Goal: Find contact information: Find contact information

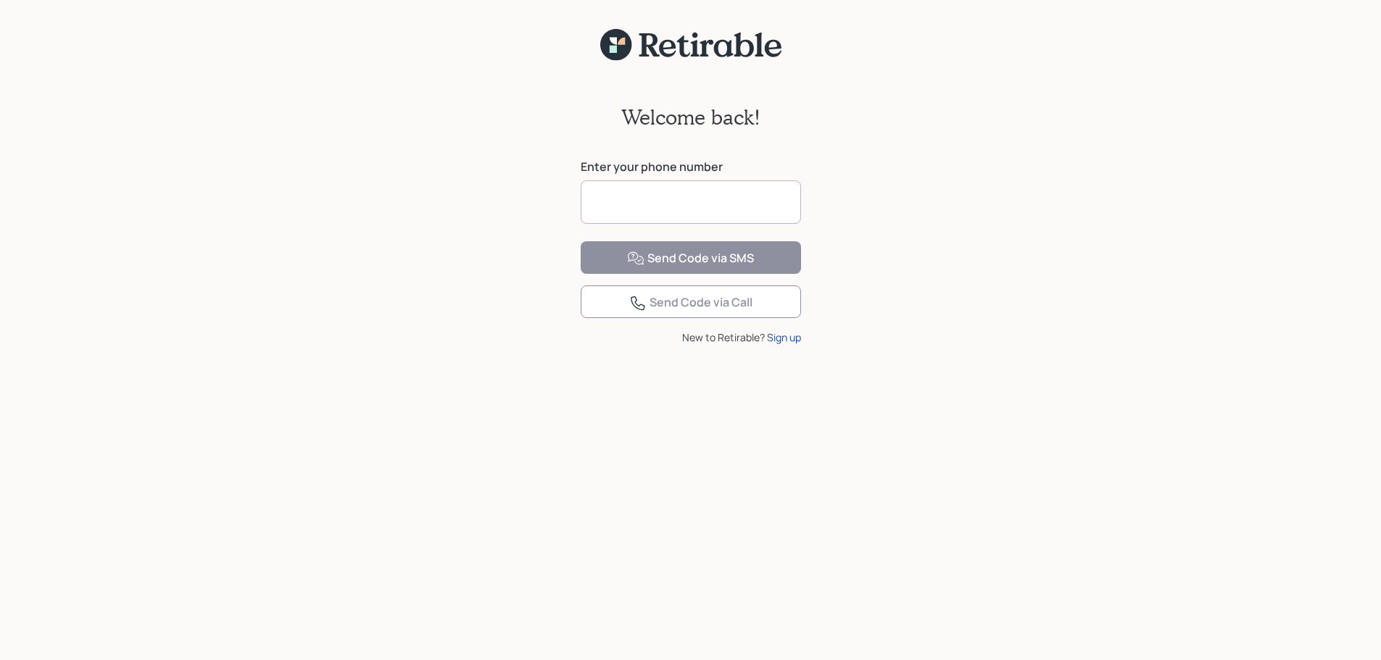
click at [669, 191] on input at bounding box center [691, 201] width 220 height 43
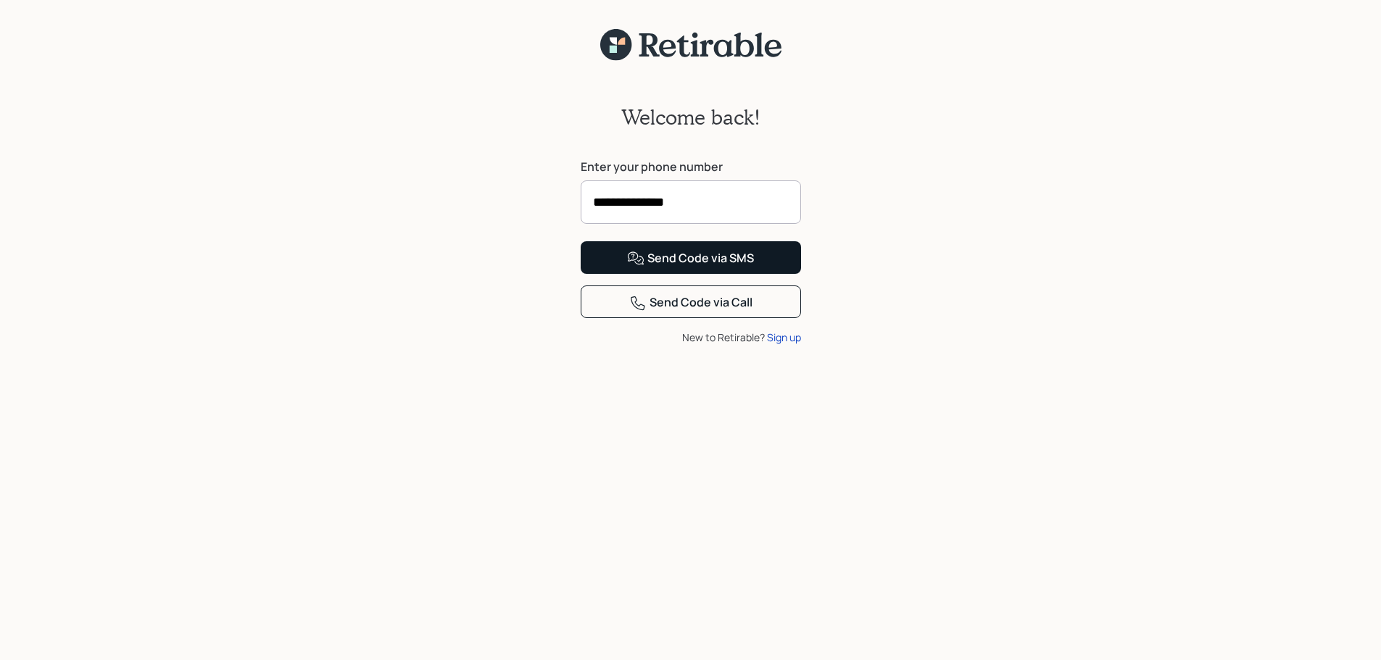
type input "**********"
click at [693, 267] on div "Send Code via SMS" at bounding box center [690, 258] width 127 height 17
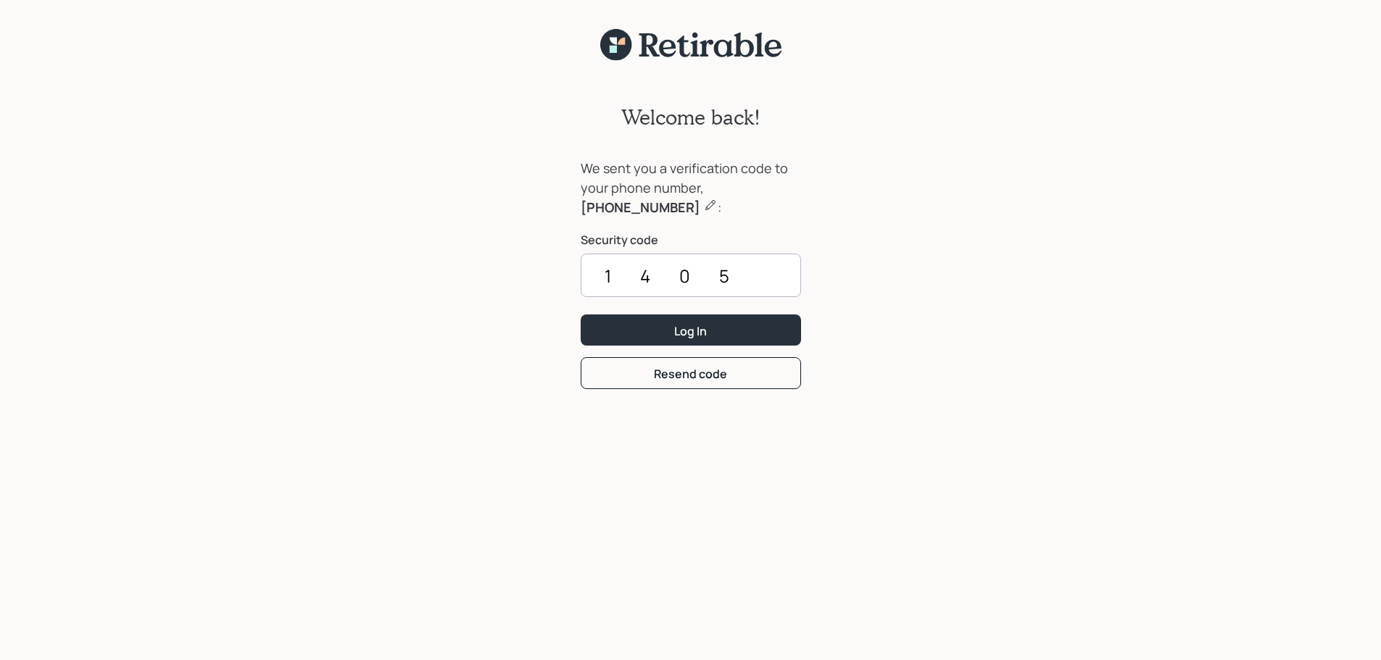
type input "1405"
click at [693, 323] on div "Log In" at bounding box center [690, 331] width 33 height 16
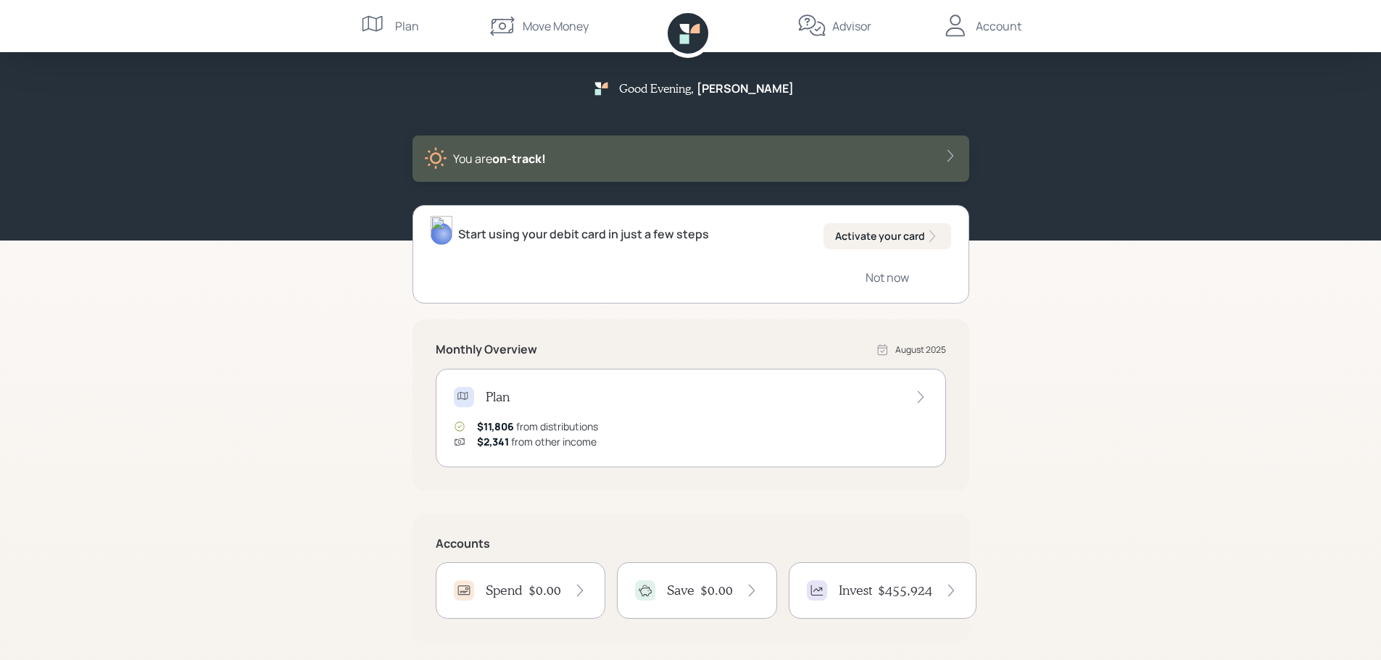
click at [981, 21] on div "Account" at bounding box center [999, 25] width 46 height 17
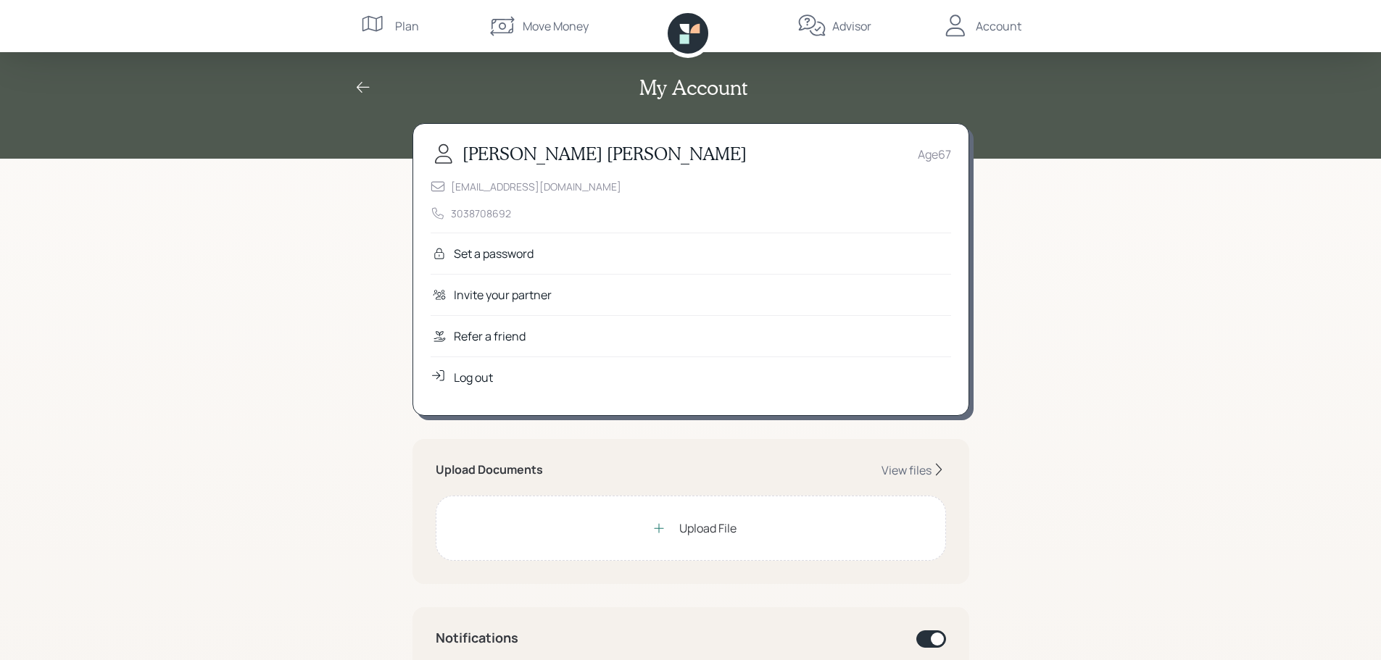
click at [365, 79] on icon at bounding box center [362, 87] width 17 height 17
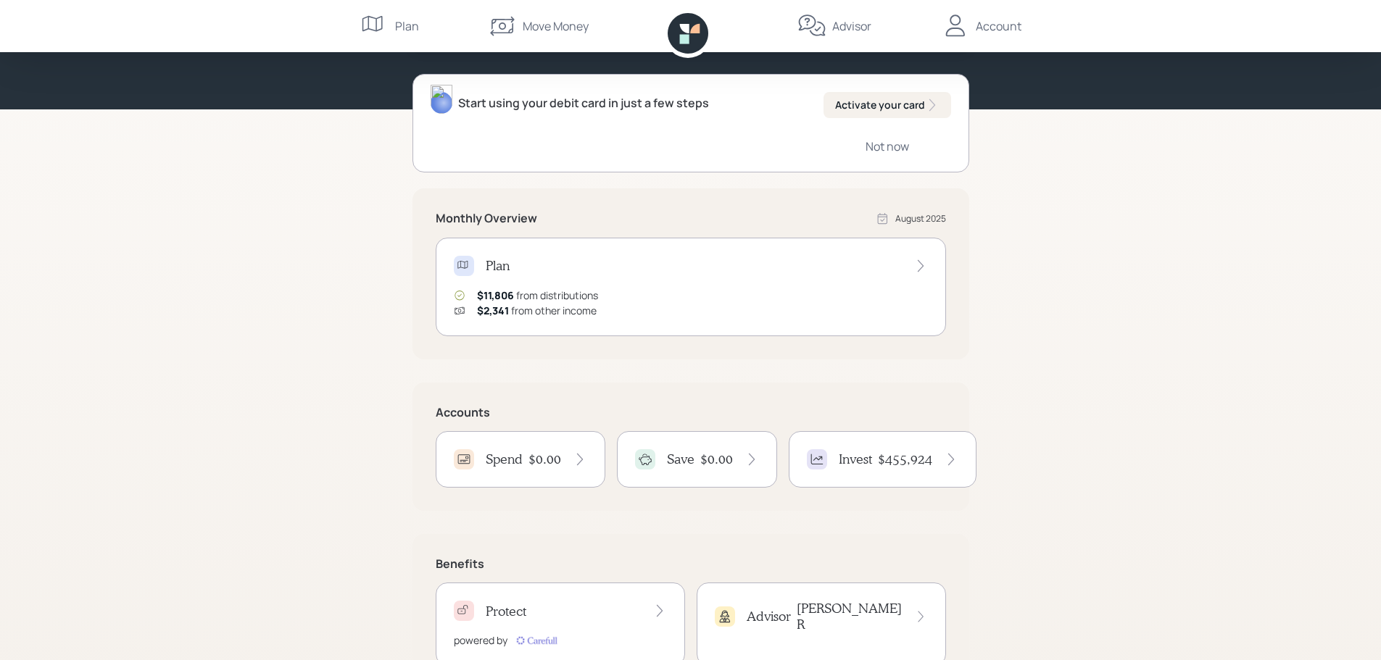
scroll to position [183, 0]
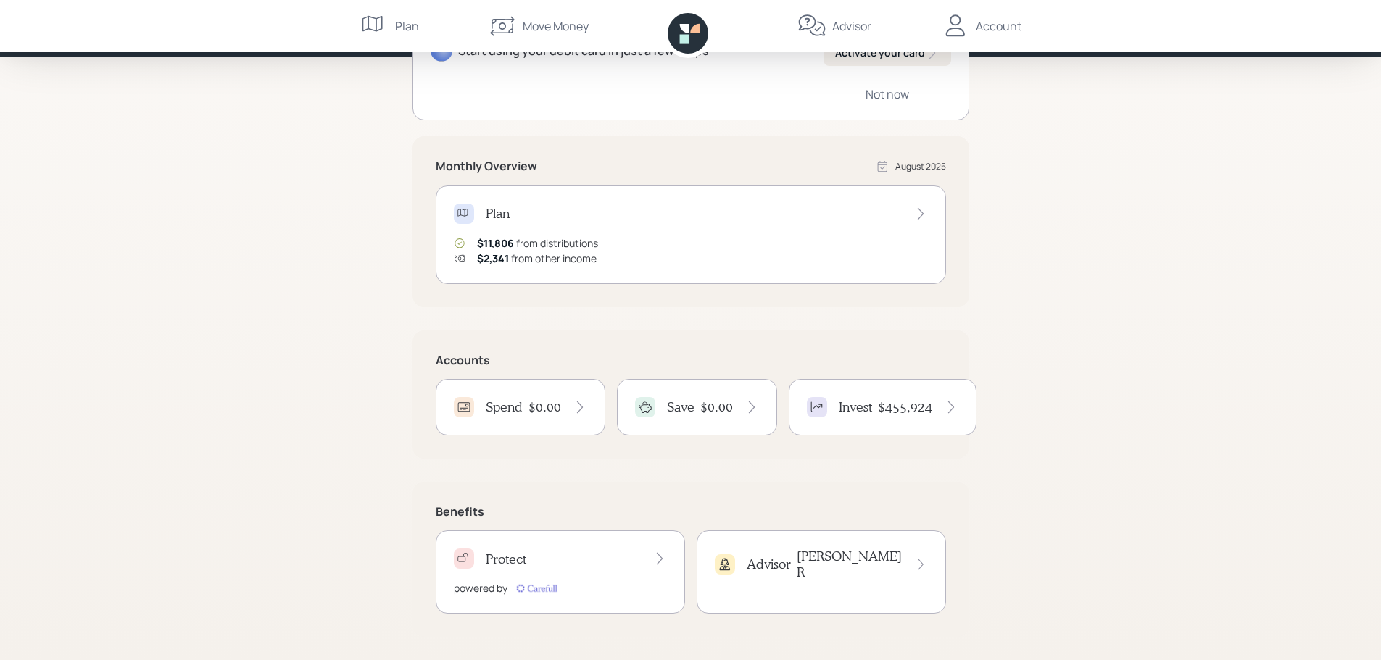
click at [879, 558] on h4 "[PERSON_NAME]" at bounding box center [850, 564] width 107 height 31
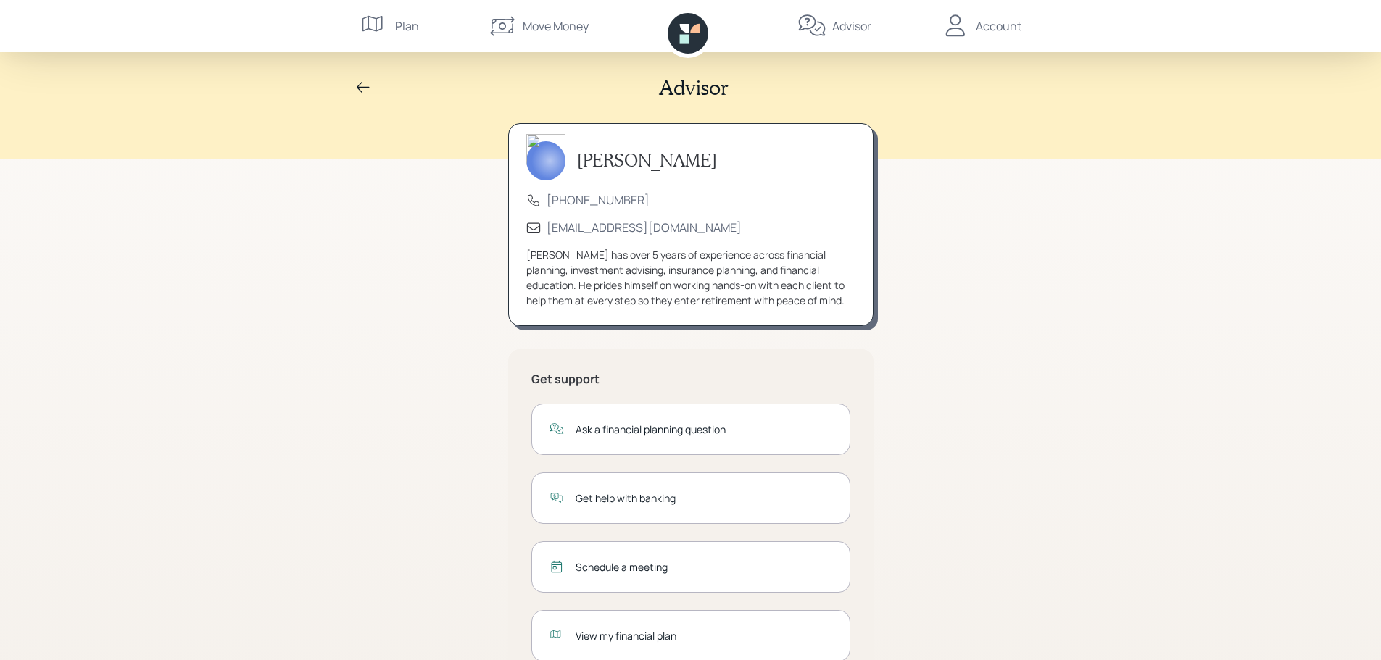
scroll to position [48, 0]
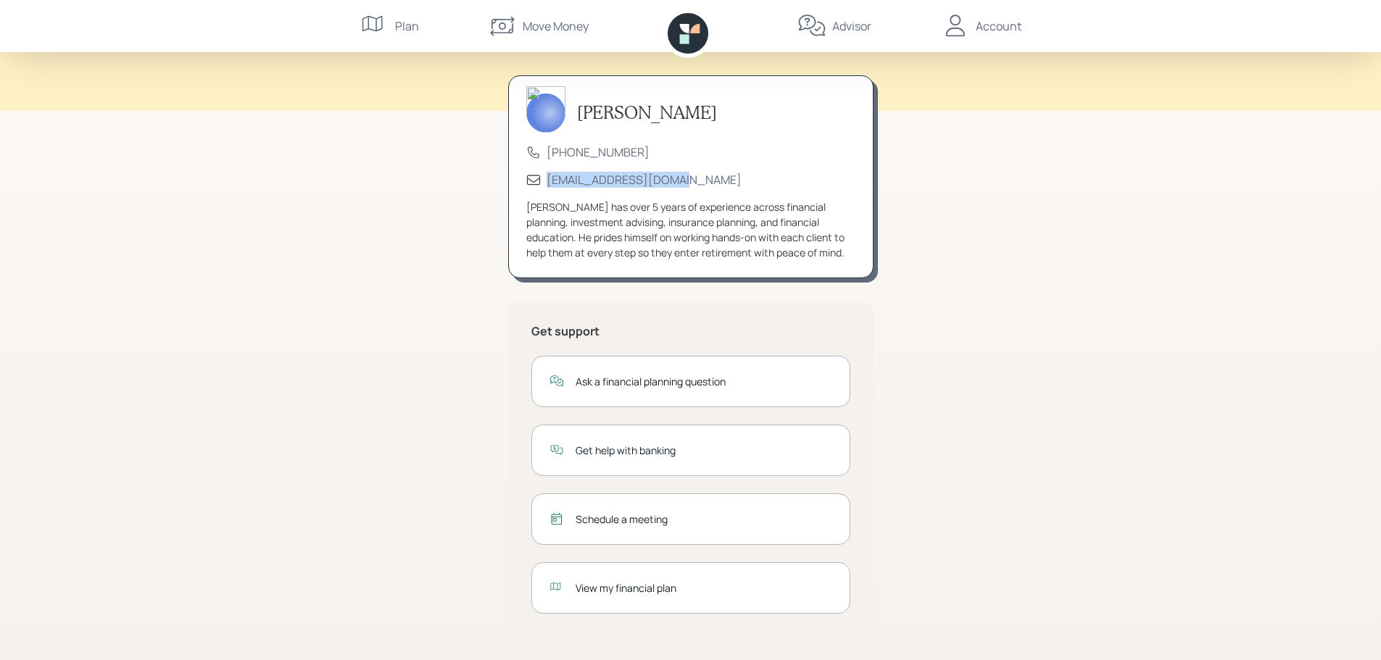
drag, startPoint x: 673, startPoint y: 180, endPoint x: 544, endPoint y: 175, distance: 129.2
click at [544, 175] on div "[EMAIL_ADDRESS][DOMAIN_NAME]" at bounding box center [690, 180] width 329 height 16
copy div "[EMAIL_ADDRESS][DOMAIN_NAME]"
click at [1020, 22] on div "Account" at bounding box center [999, 25] width 46 height 17
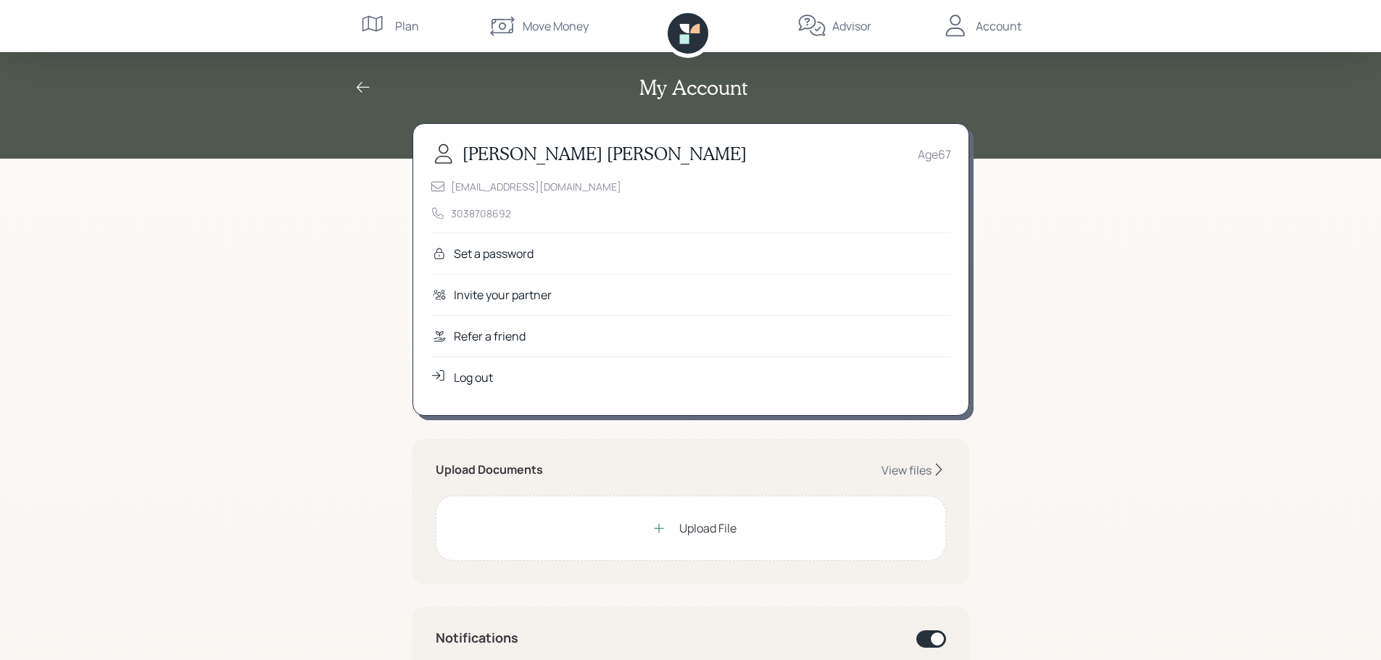
click at [473, 370] on div "Log out" at bounding box center [473, 377] width 39 height 17
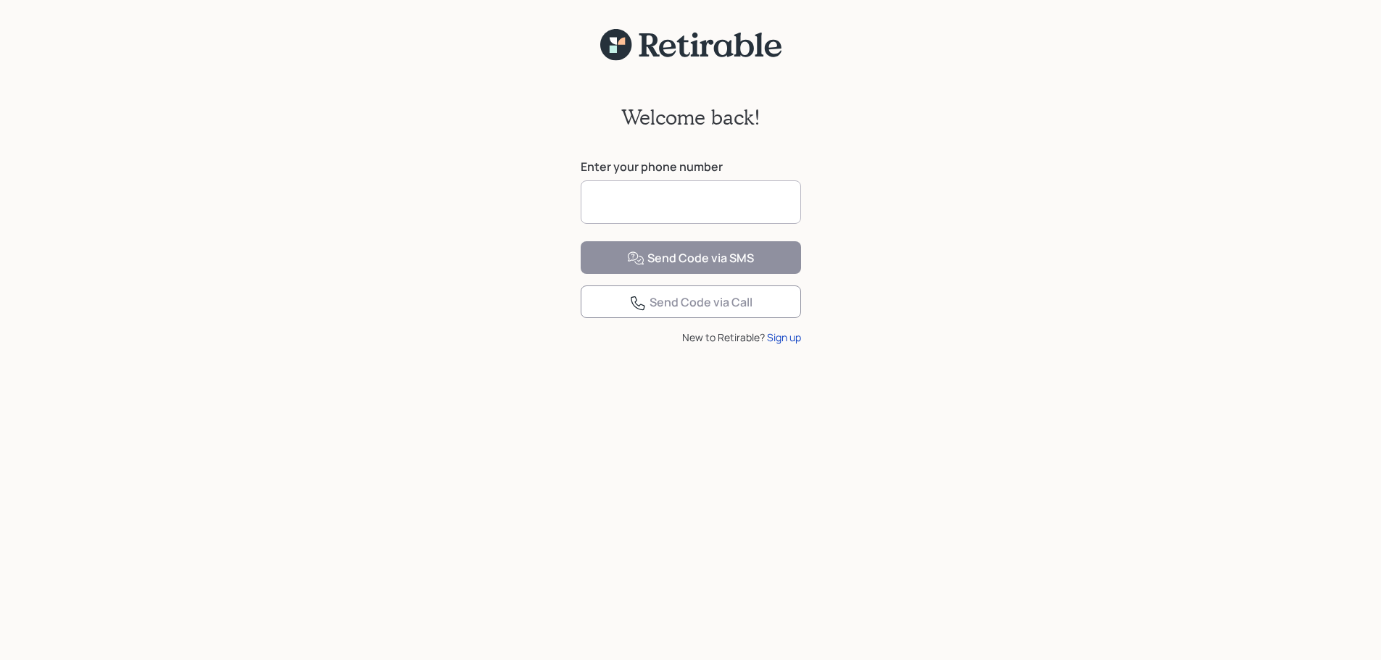
scroll to position [18, 0]
